Goal: Transaction & Acquisition: Purchase product/service

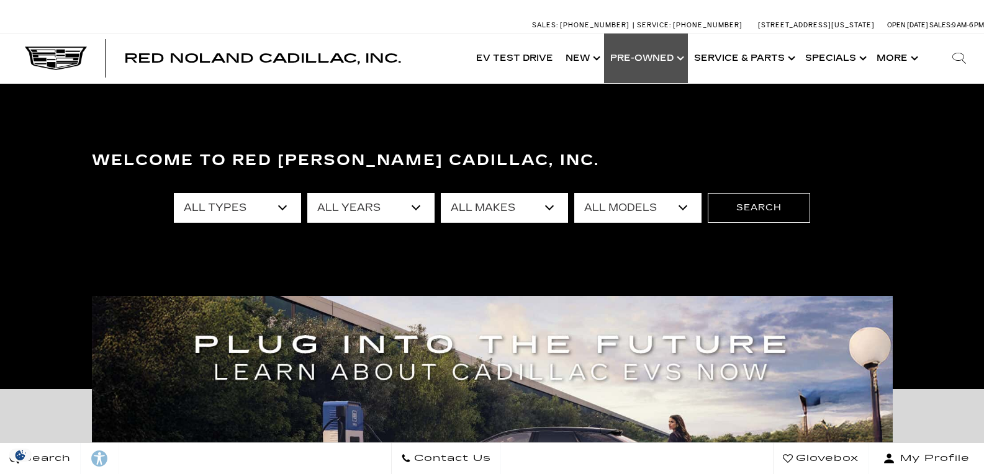
click at [677, 53] on link "Show Pre-Owned" at bounding box center [646, 59] width 84 height 50
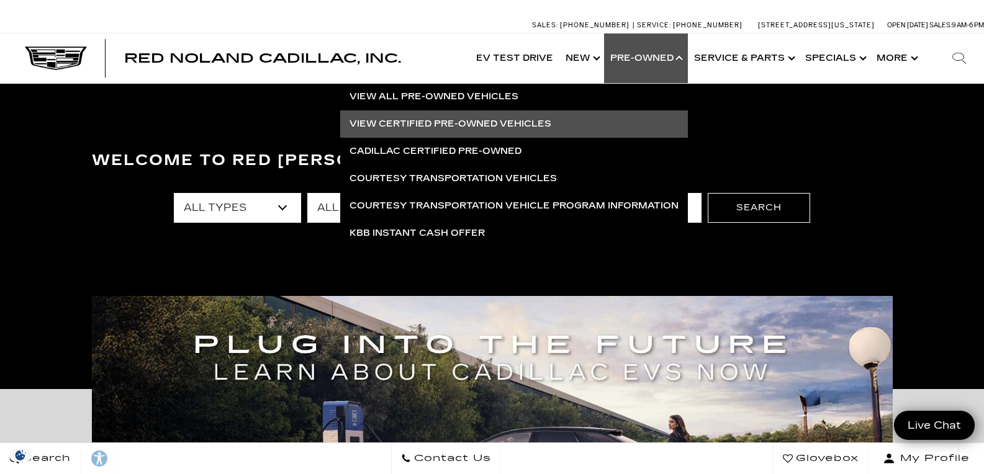
click at [482, 122] on link "View Certified Pre-Owned Vehicles" at bounding box center [514, 123] width 348 height 27
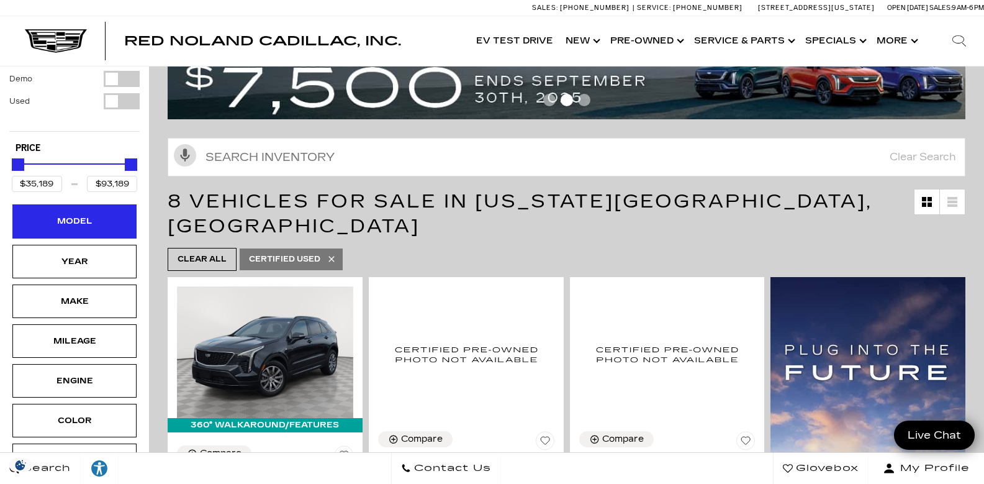
click at [114, 204] on div "Model" at bounding box center [74, 221] width 124 height 34
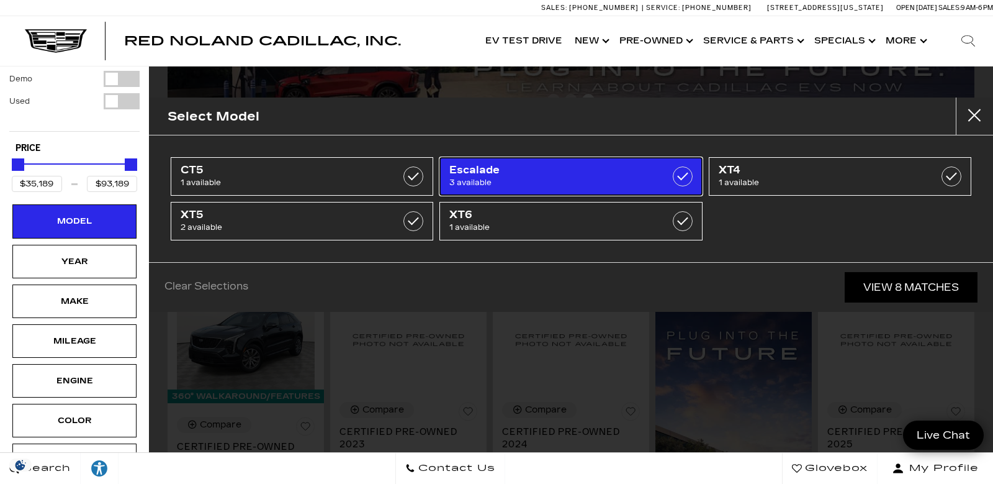
click at [681, 174] on label at bounding box center [683, 176] width 20 height 20
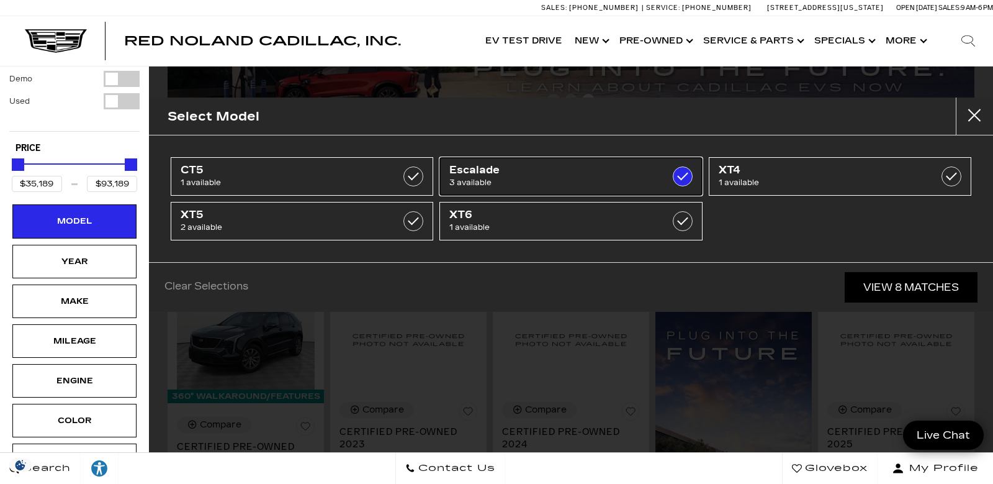
type input "$78,000"
checkbox input "true"
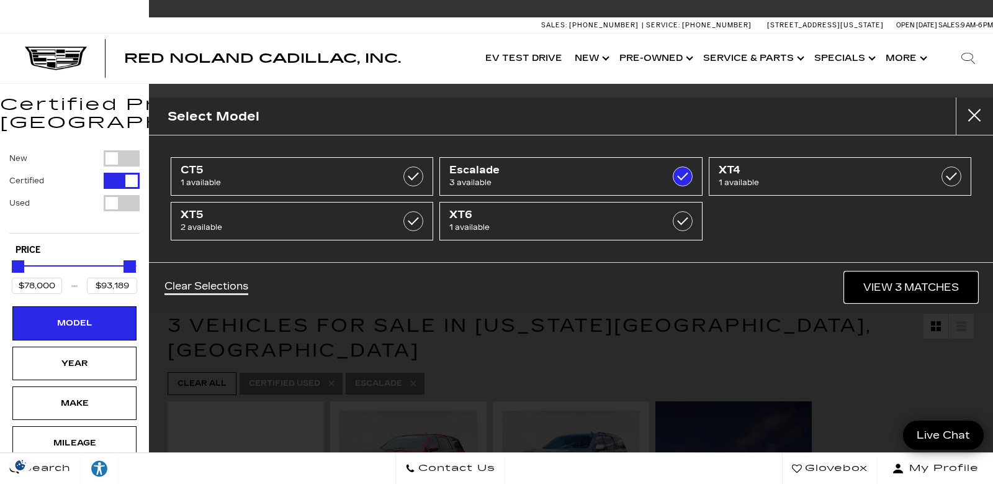
click at [897, 289] on link "View 3 Matches" at bounding box center [911, 287] width 133 height 30
